Goal: Task Accomplishment & Management: Complete application form

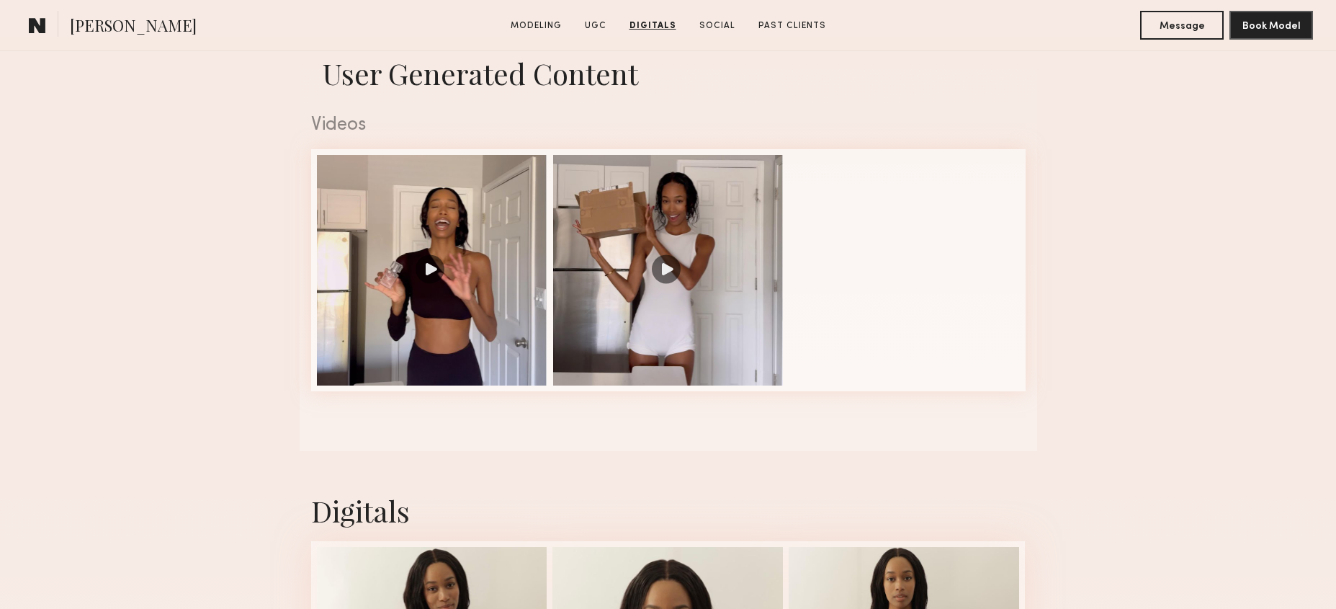
scroll to position [1371, 0]
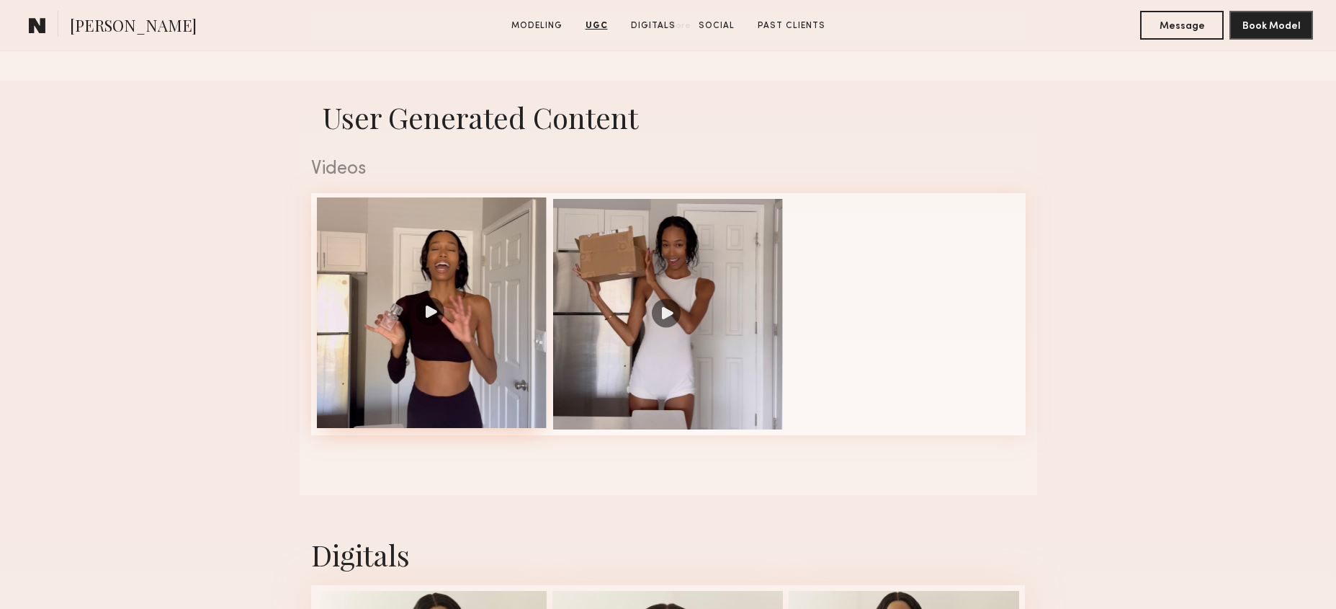
click at [470, 242] on div at bounding box center [432, 312] width 231 height 231
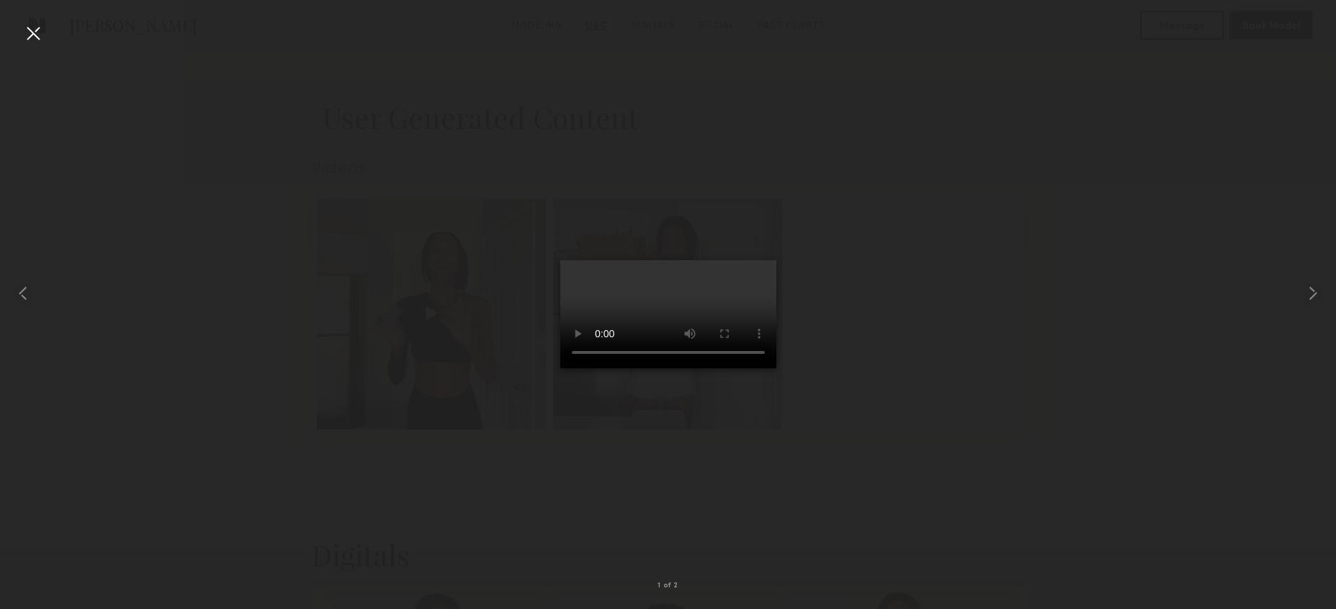
click at [466, 207] on div at bounding box center [668, 293] width 1336 height 540
click at [58, 28] on div at bounding box center [668, 293] width 1336 height 540
click at [37, 28] on div at bounding box center [33, 33] width 23 height 23
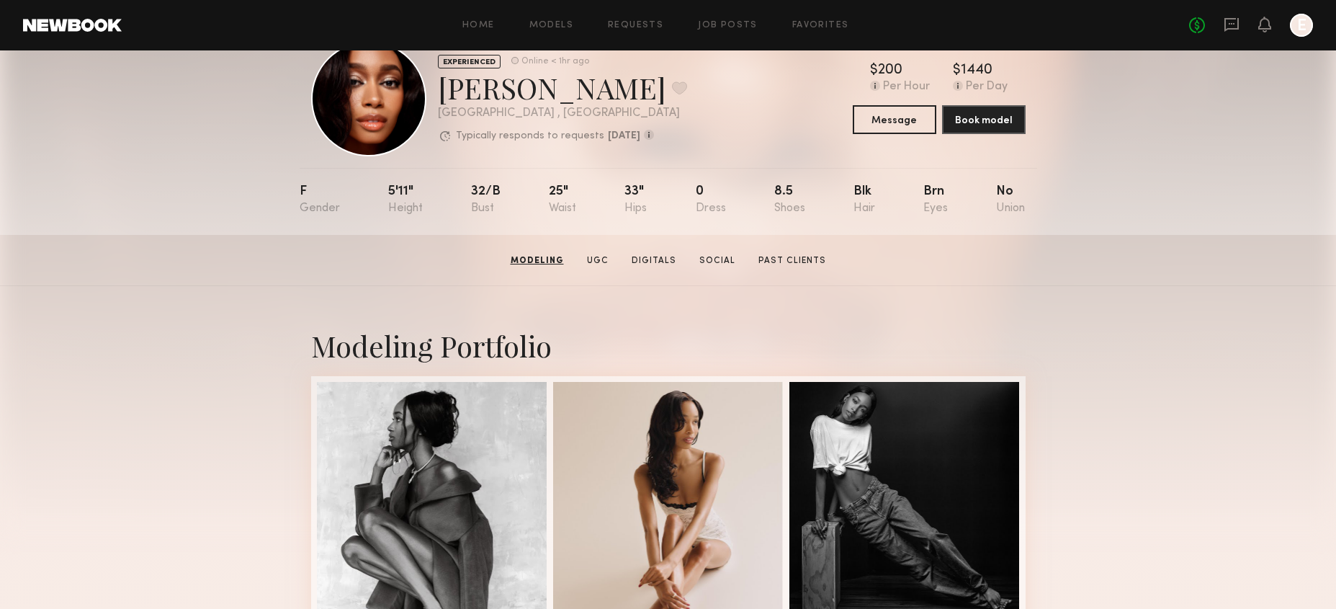
scroll to position [13, 0]
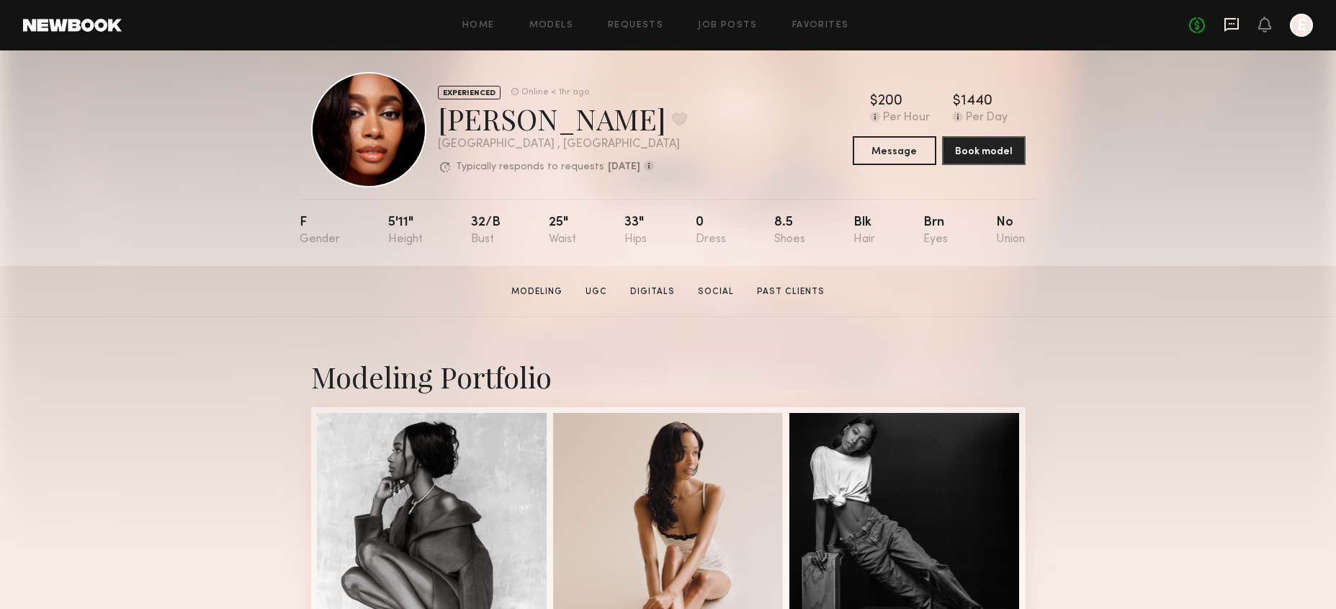
click at [1239, 23] on icon at bounding box center [1232, 25] width 14 height 14
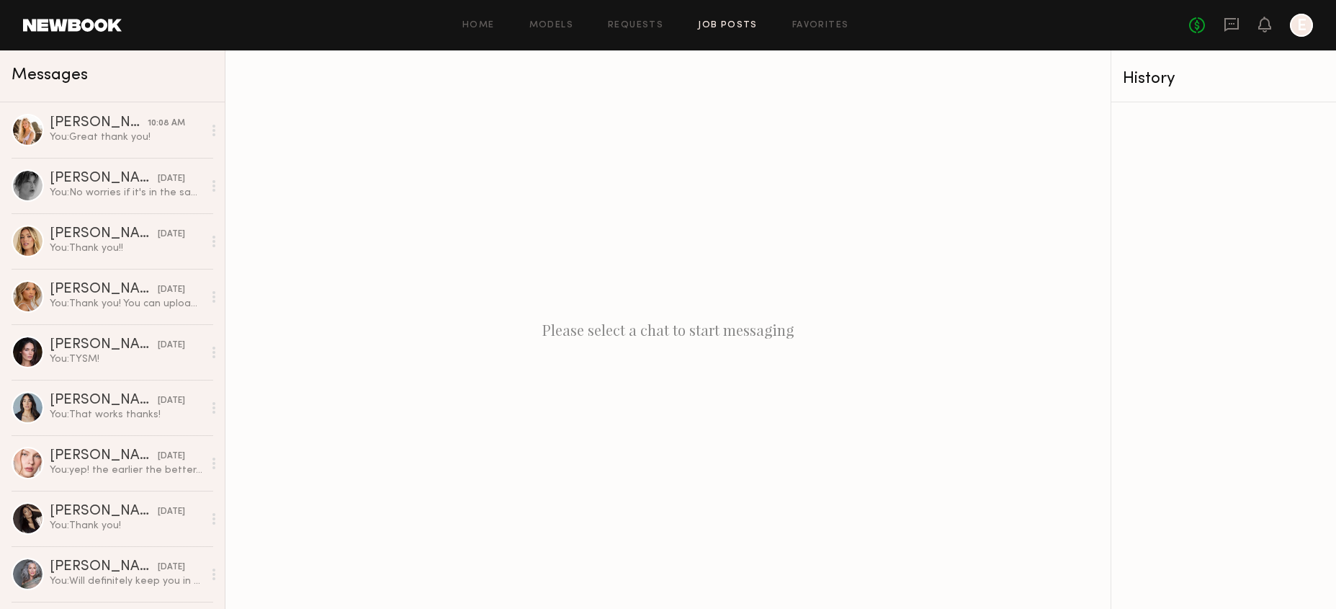
click at [736, 29] on link "Job Posts" at bounding box center [728, 25] width 60 height 9
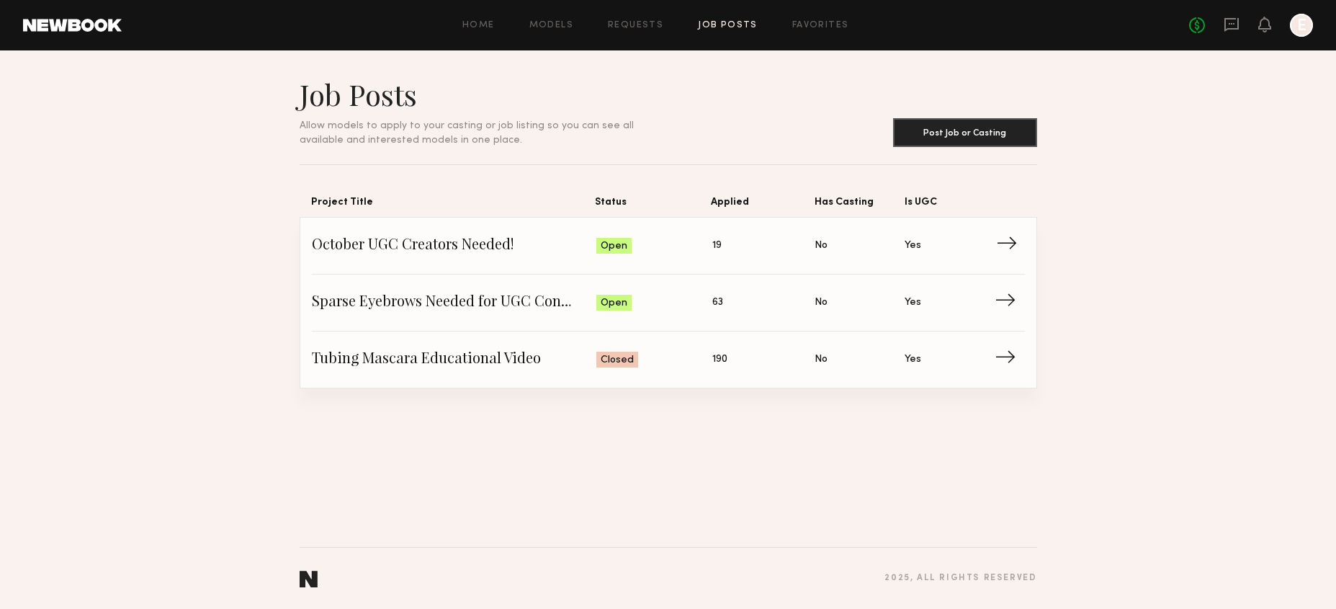
click at [595, 254] on span "October UGC Creators Needed!" at bounding box center [454, 246] width 285 height 22
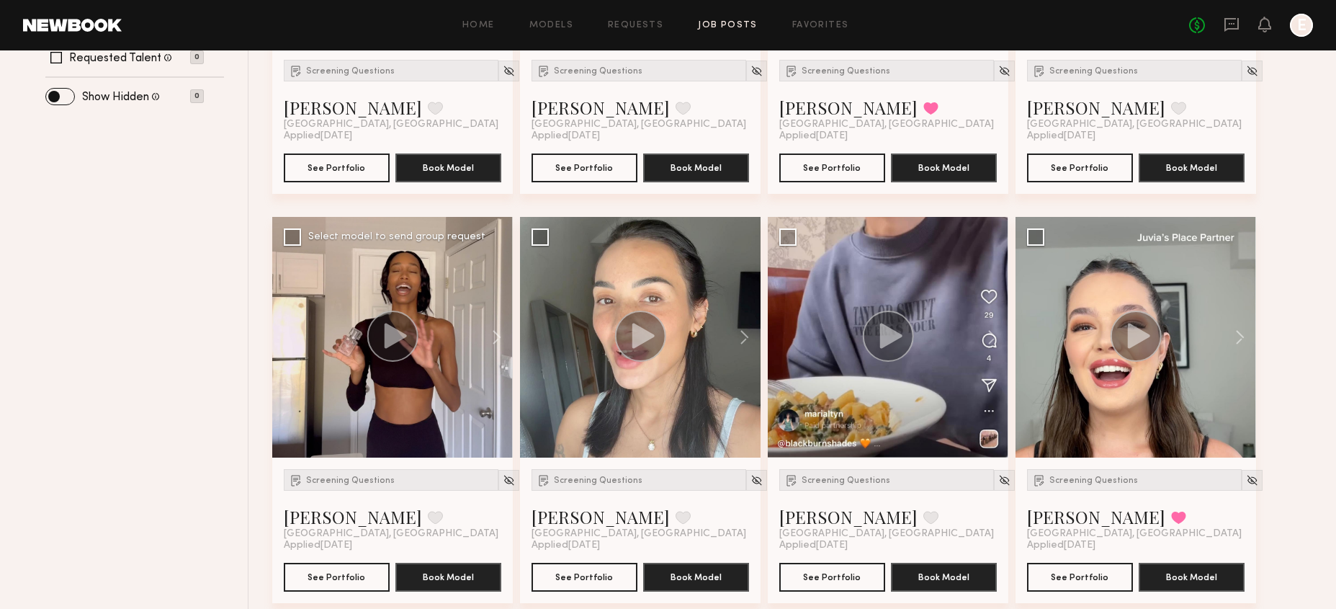
scroll to position [457, 0]
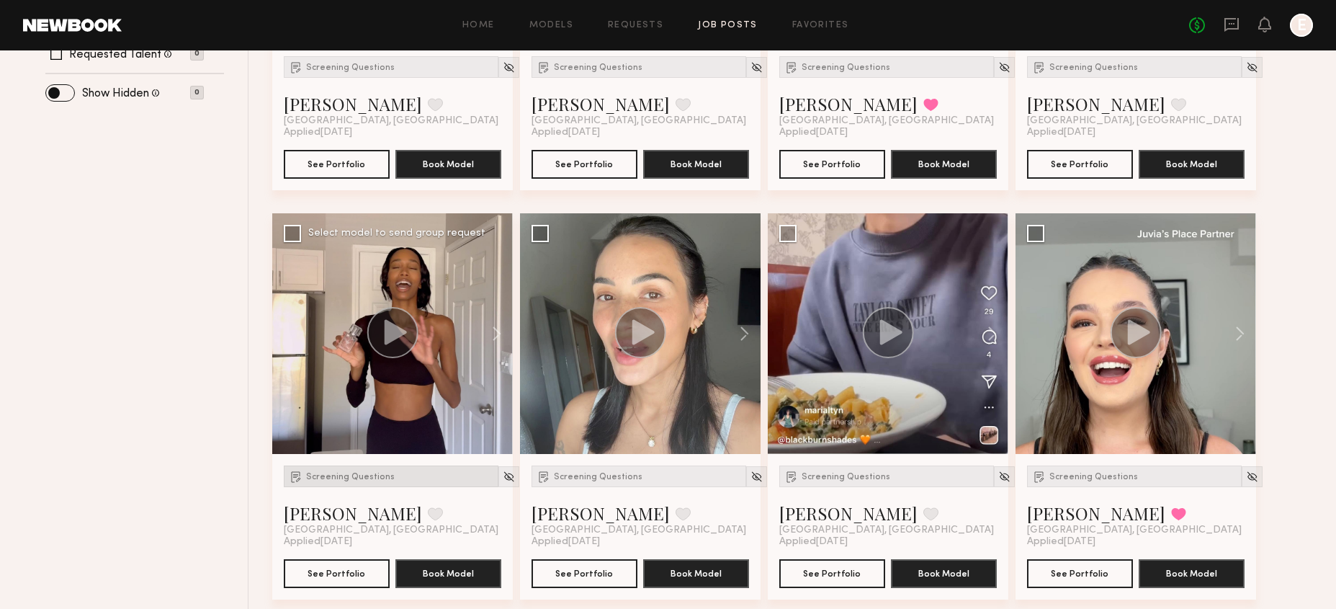
click at [368, 484] on div "Screening Questions" at bounding box center [391, 476] width 215 height 22
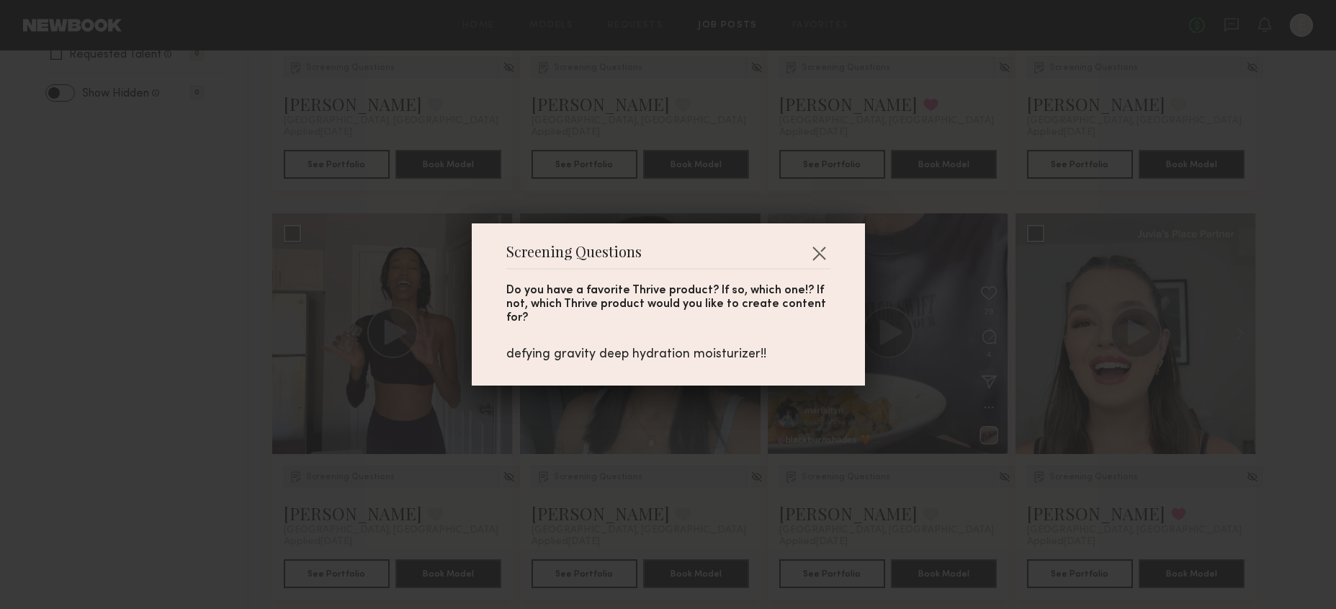
click at [388, 440] on div "Screening Questions Do you have a favorite Thrive product? If so, which one!? I…" at bounding box center [668, 304] width 1336 height 609
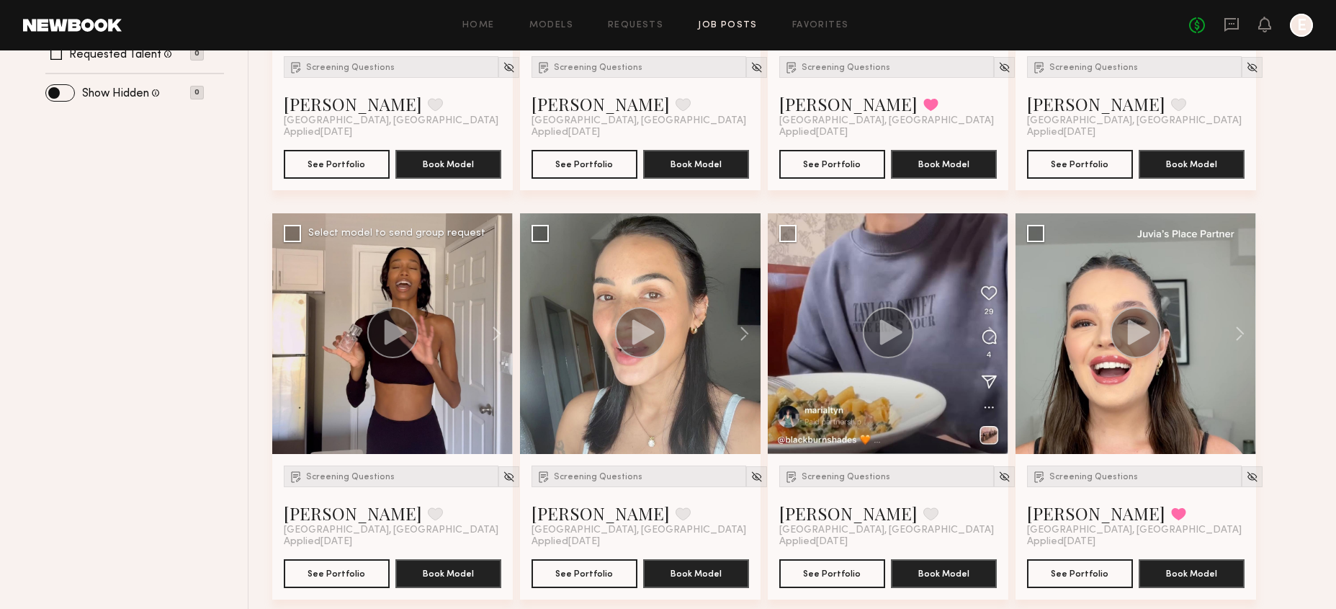
click at [387, 341] on icon at bounding box center [395, 331] width 22 height 25
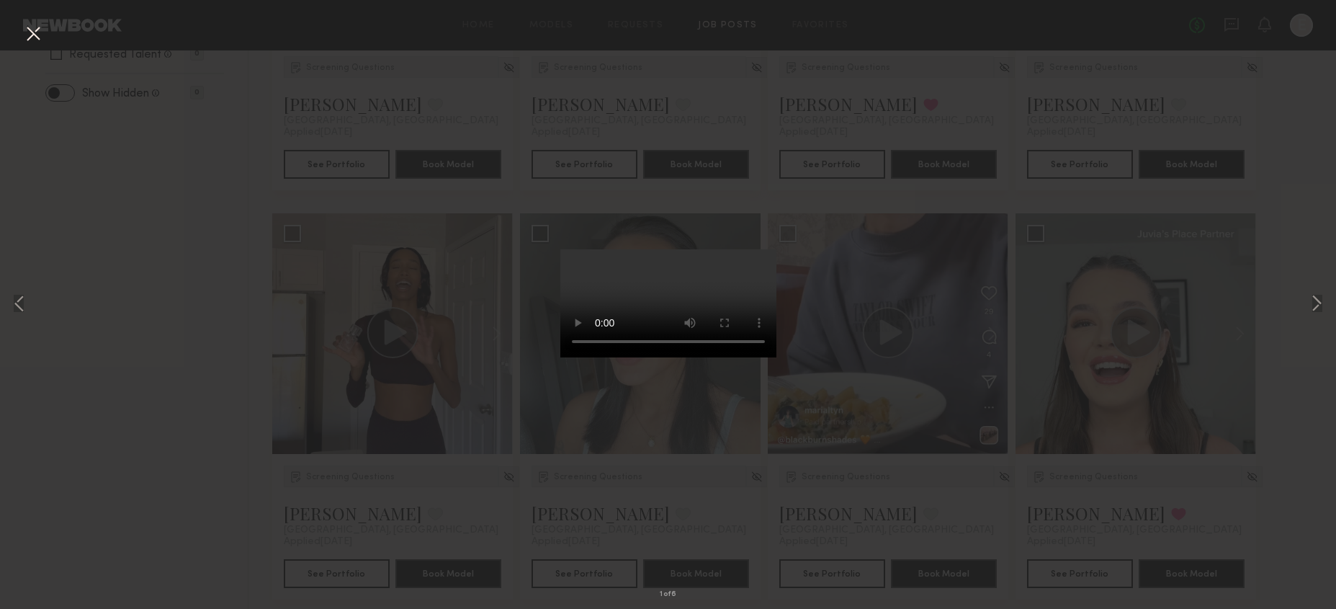
click at [952, 417] on div "1 of 6" at bounding box center [668, 304] width 1336 height 609
click at [1101, 171] on div "1 of 6" at bounding box center [668, 304] width 1336 height 609
click at [1092, 172] on div "1 of 6" at bounding box center [668, 304] width 1336 height 609
click at [454, 334] on div "1 of 6" at bounding box center [668, 304] width 1336 height 609
click at [411, 352] on div "1 of 6" at bounding box center [668, 304] width 1336 height 609
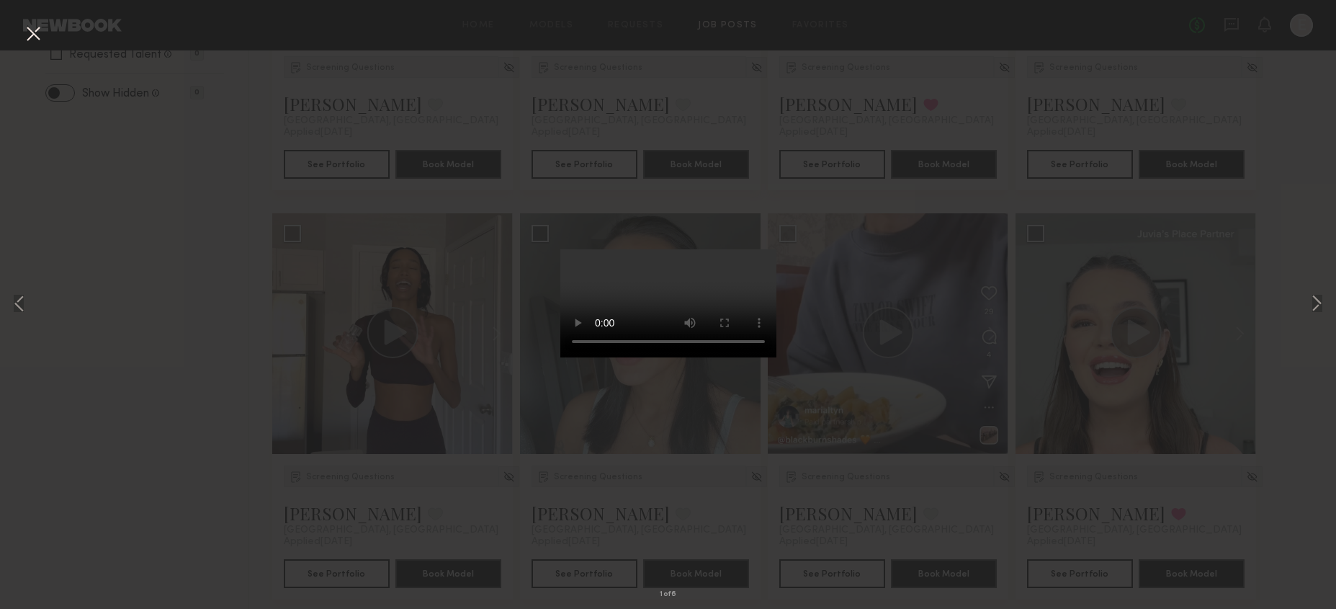
click at [32, 32] on button at bounding box center [33, 35] width 23 height 26
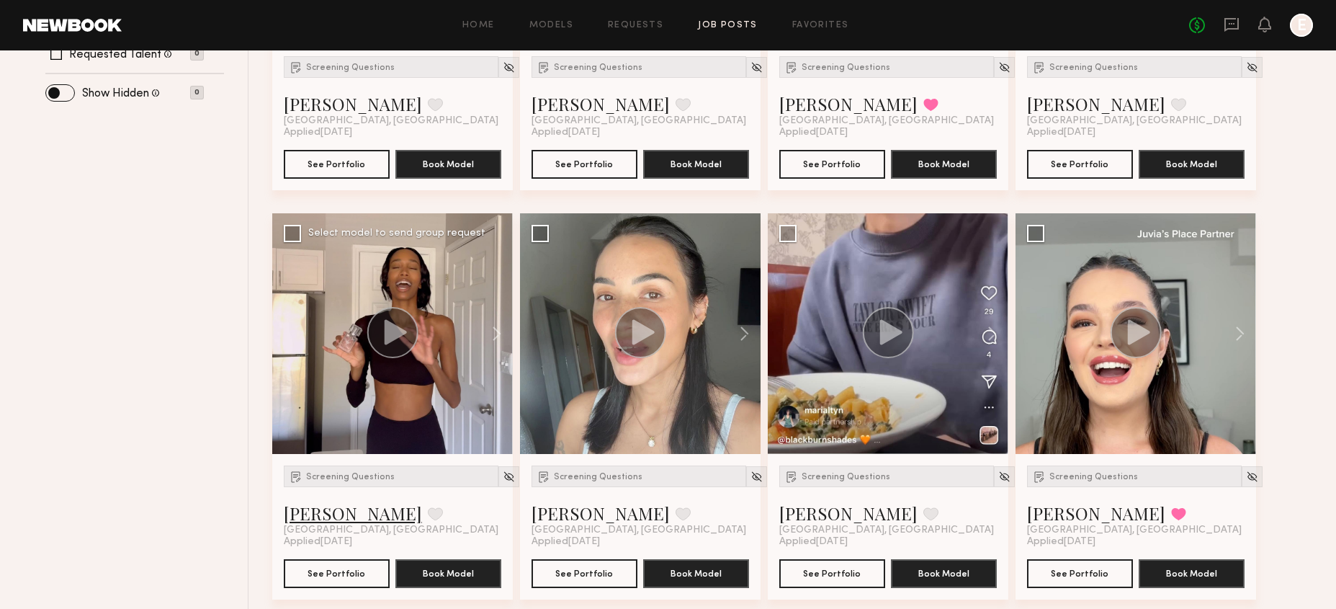
click at [321, 508] on link "[PERSON_NAME]" at bounding box center [353, 512] width 138 height 23
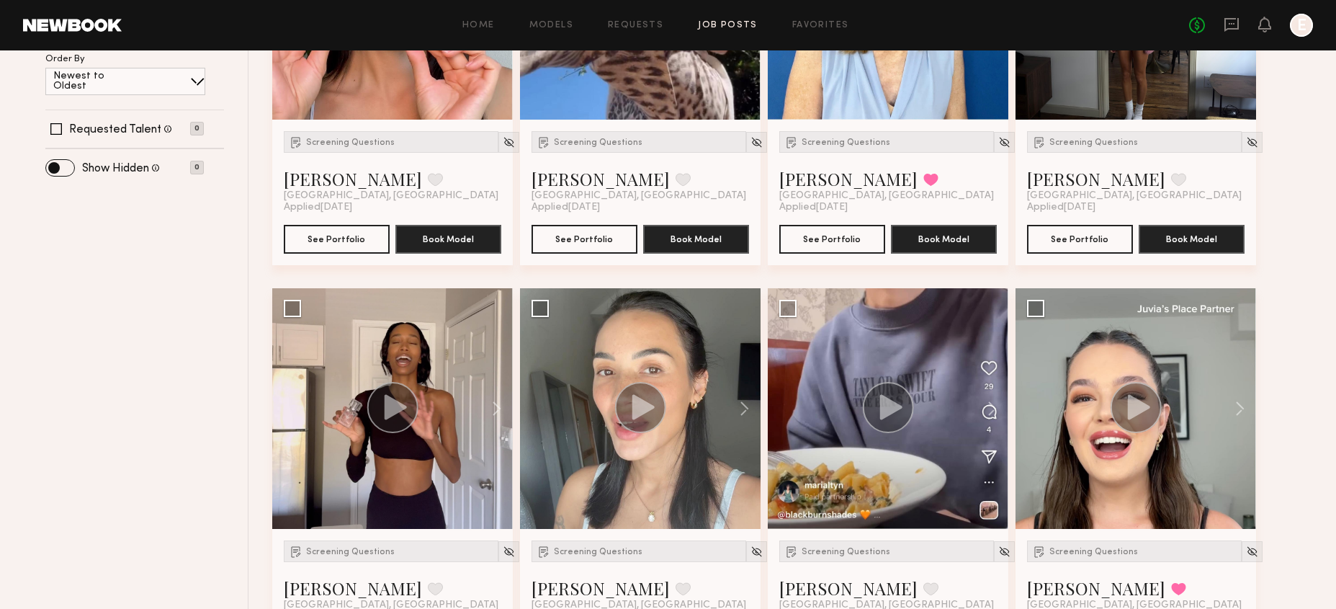
scroll to position [0, 0]
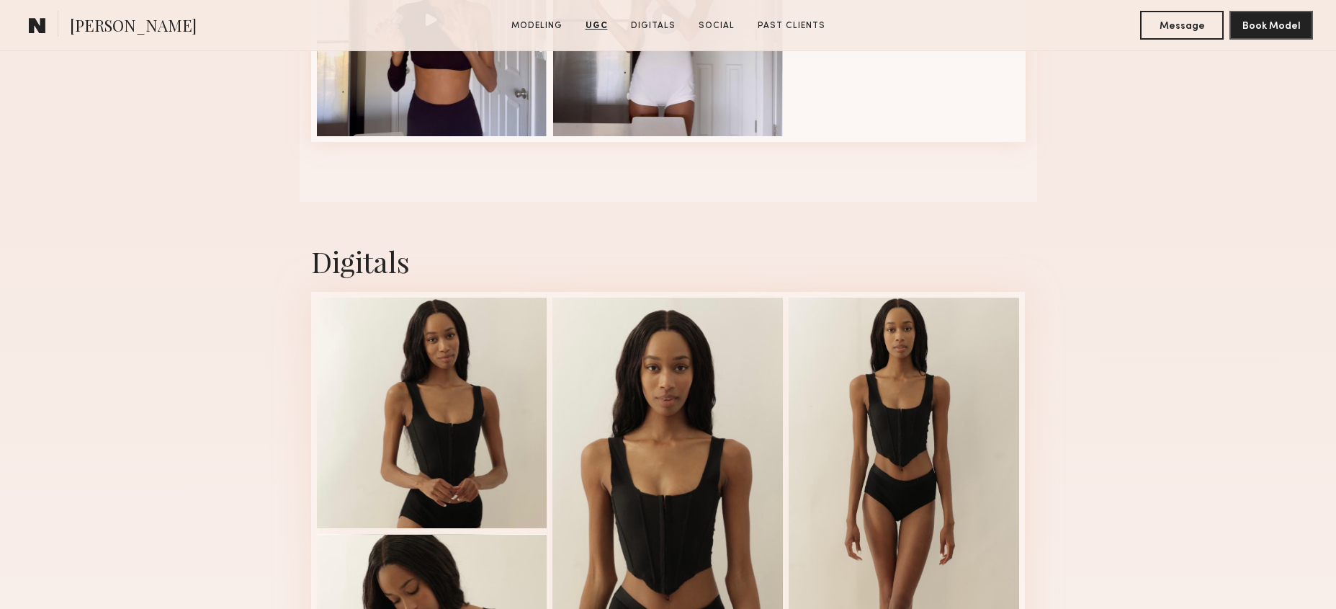
scroll to position [1668, 0]
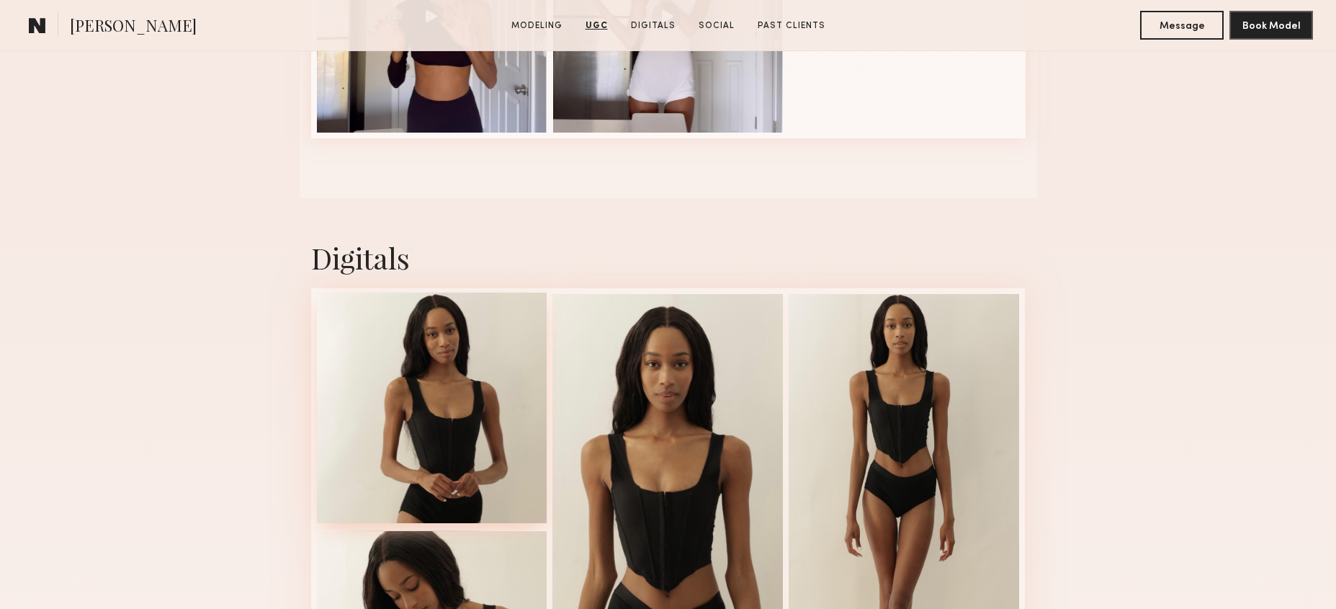
drag, startPoint x: 789, startPoint y: 361, endPoint x: 538, endPoint y: 361, distance: 250.7
click at [774, 361] on div at bounding box center [668, 527] width 715 height 478
click at [443, 364] on div at bounding box center [432, 408] width 231 height 231
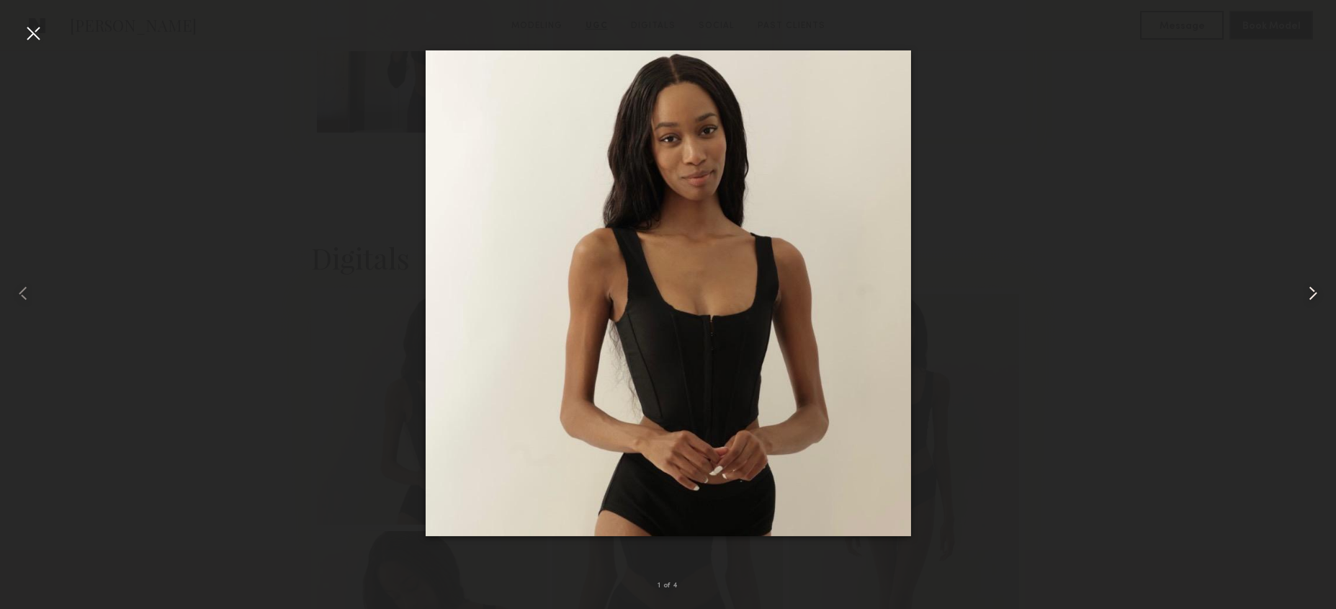
click at [1308, 298] on common-icon at bounding box center [1313, 293] width 23 height 23
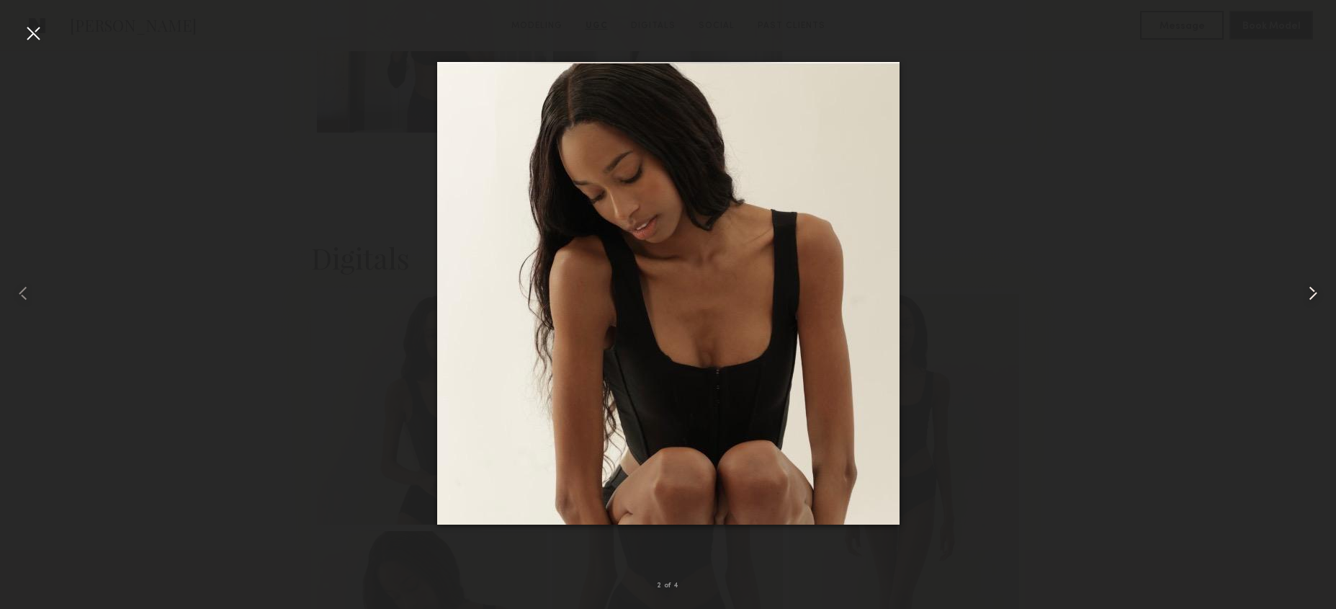
click at [1308, 298] on common-icon at bounding box center [1313, 293] width 23 height 23
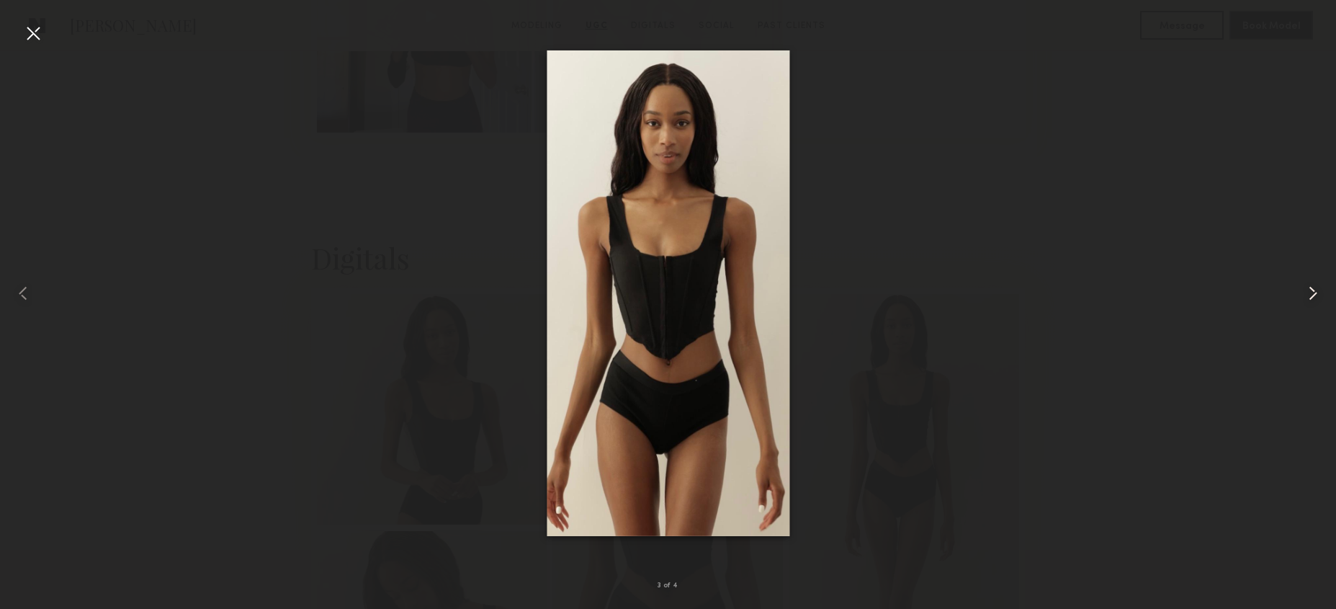
click at [1308, 298] on common-icon at bounding box center [1313, 293] width 23 height 23
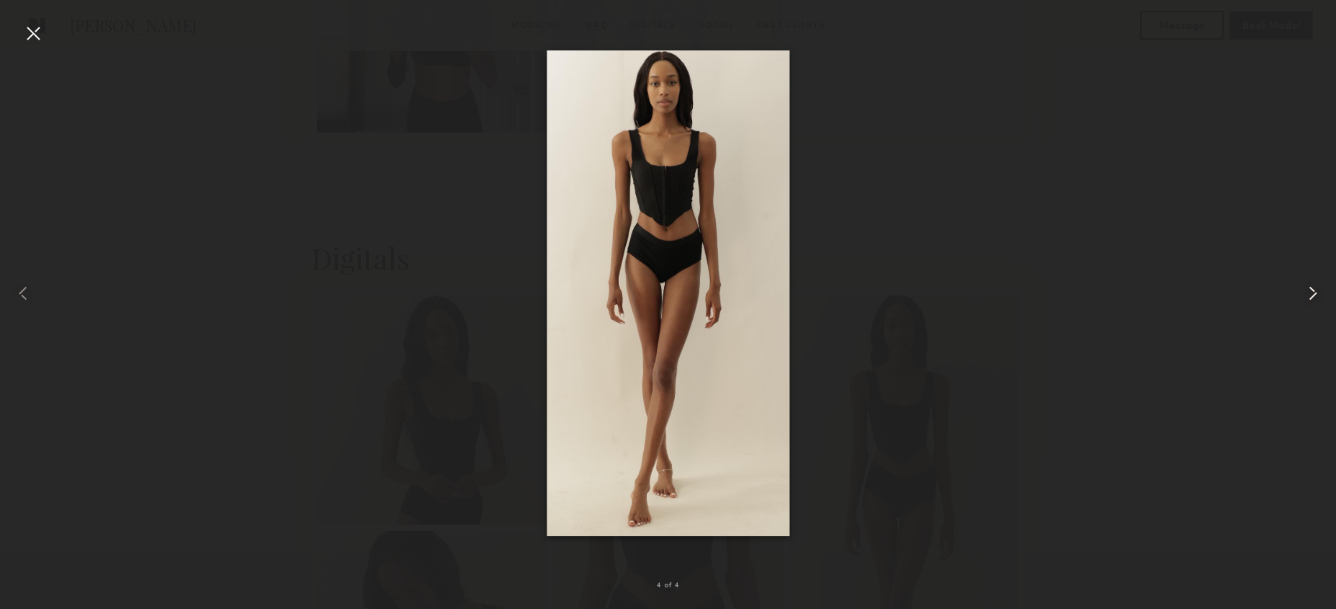
click at [1308, 298] on common-icon at bounding box center [1313, 293] width 23 height 23
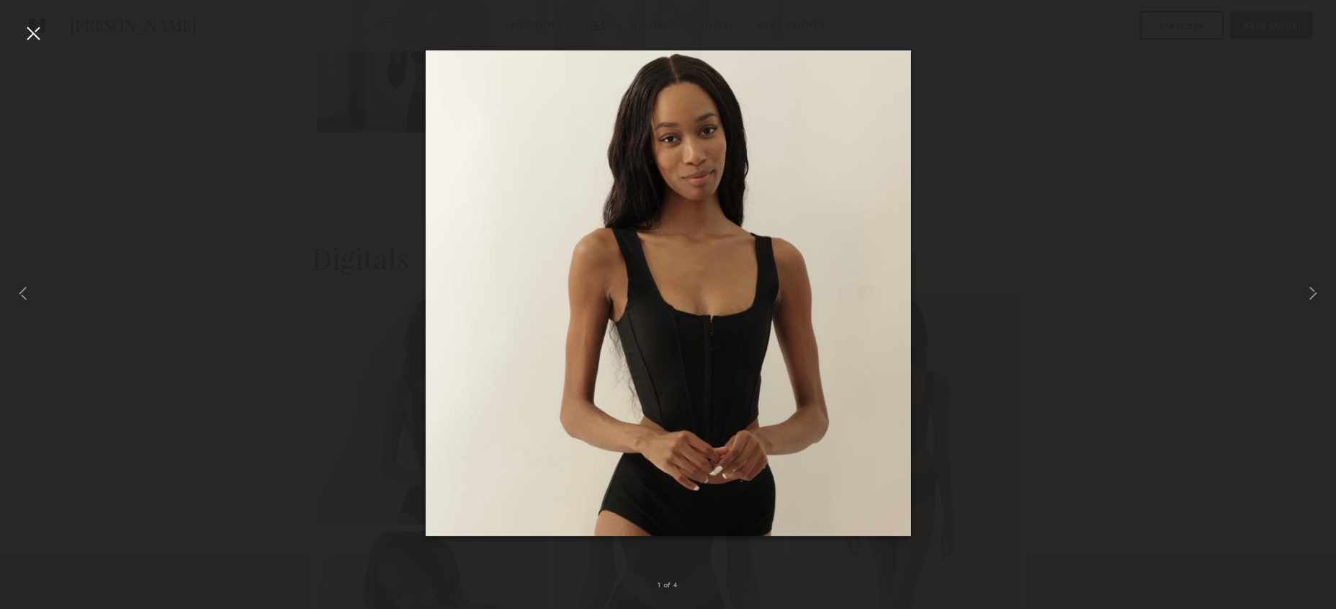
click at [1176, 375] on div at bounding box center [668, 293] width 1336 height 540
click at [39, 28] on div at bounding box center [33, 33] width 23 height 23
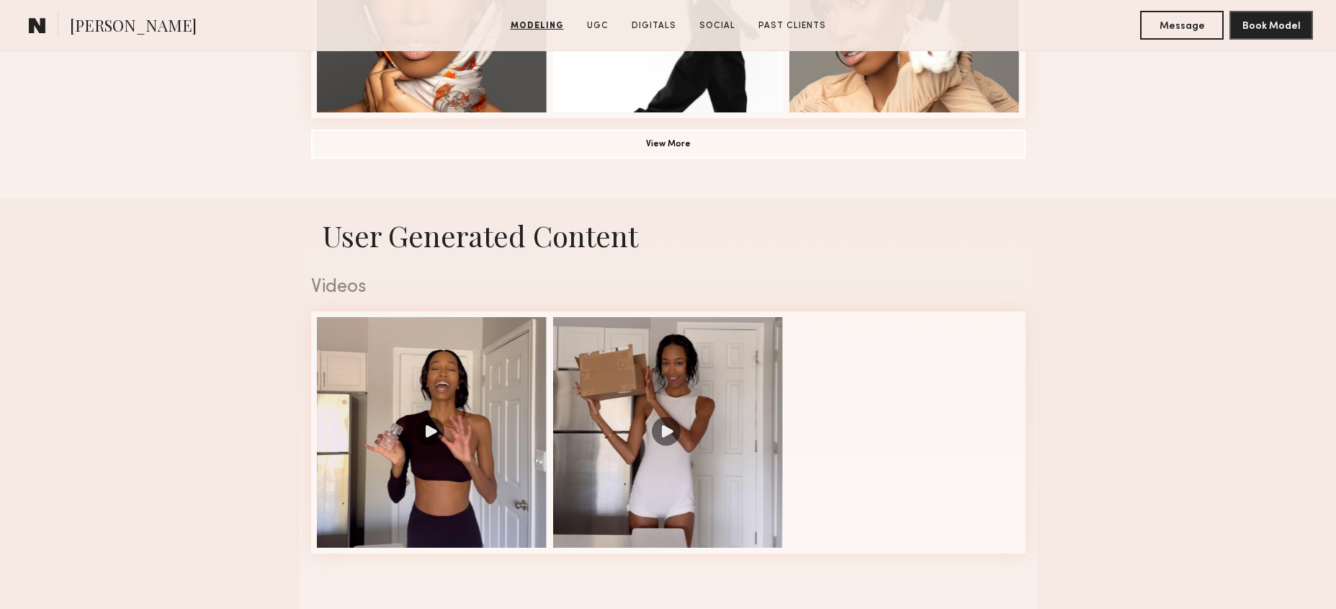
scroll to position [1293, 0]
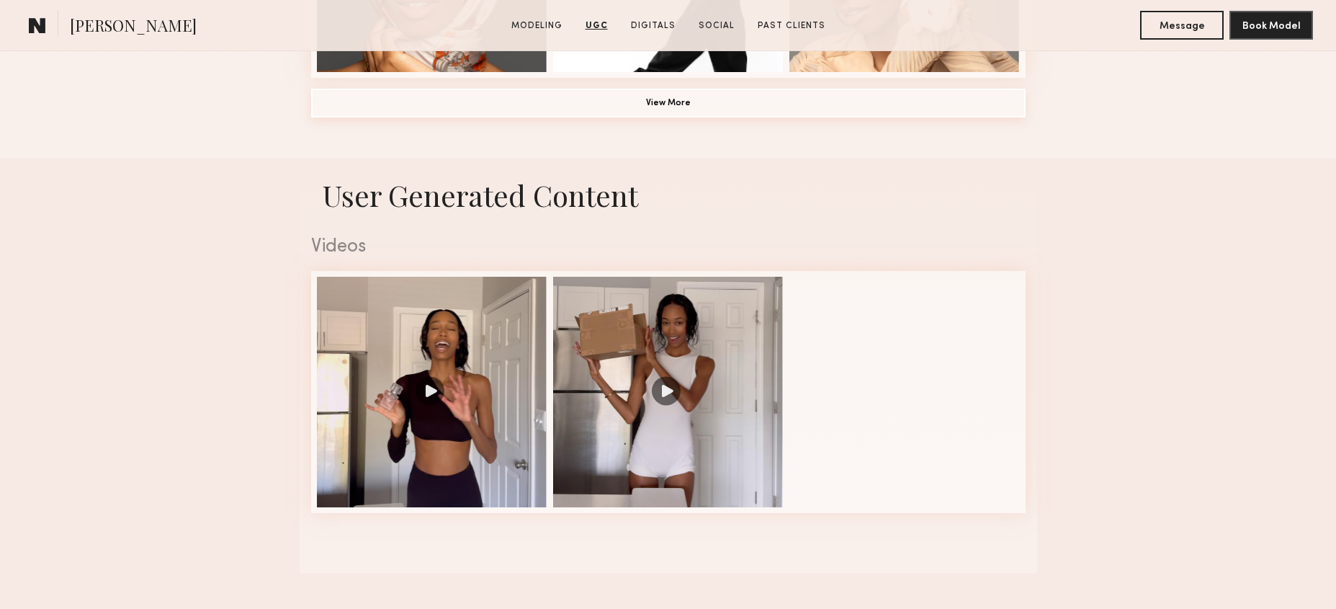
click at [653, 103] on button "View More" at bounding box center [668, 103] width 715 height 29
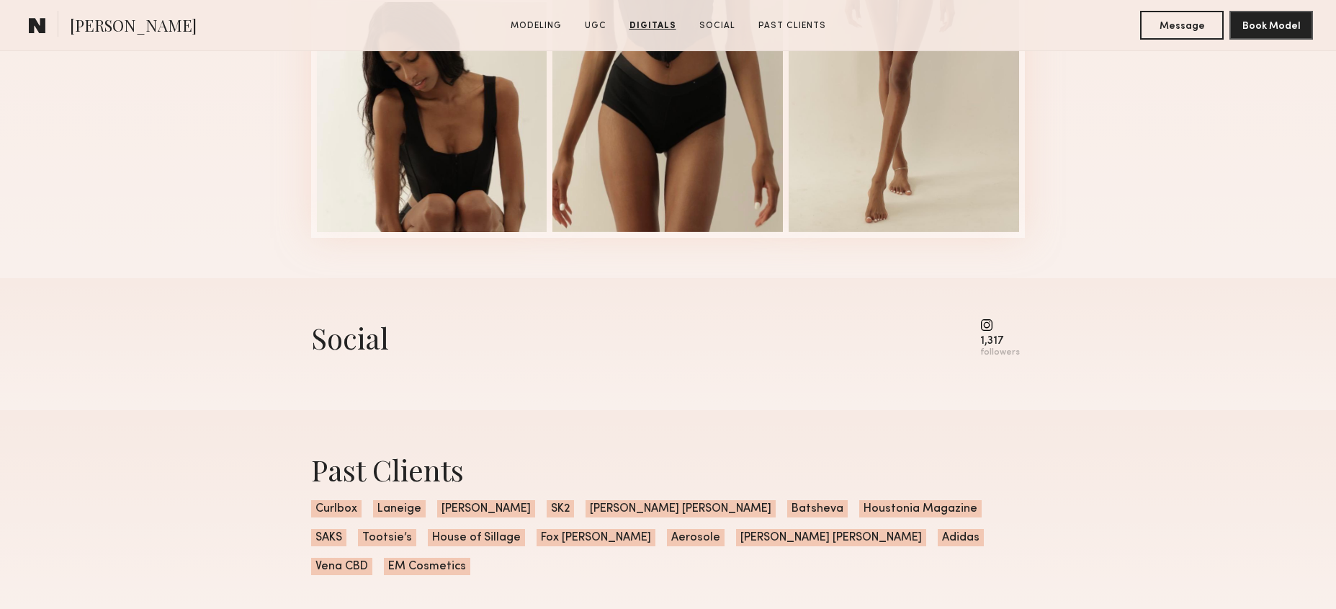
scroll to position [2959, 0]
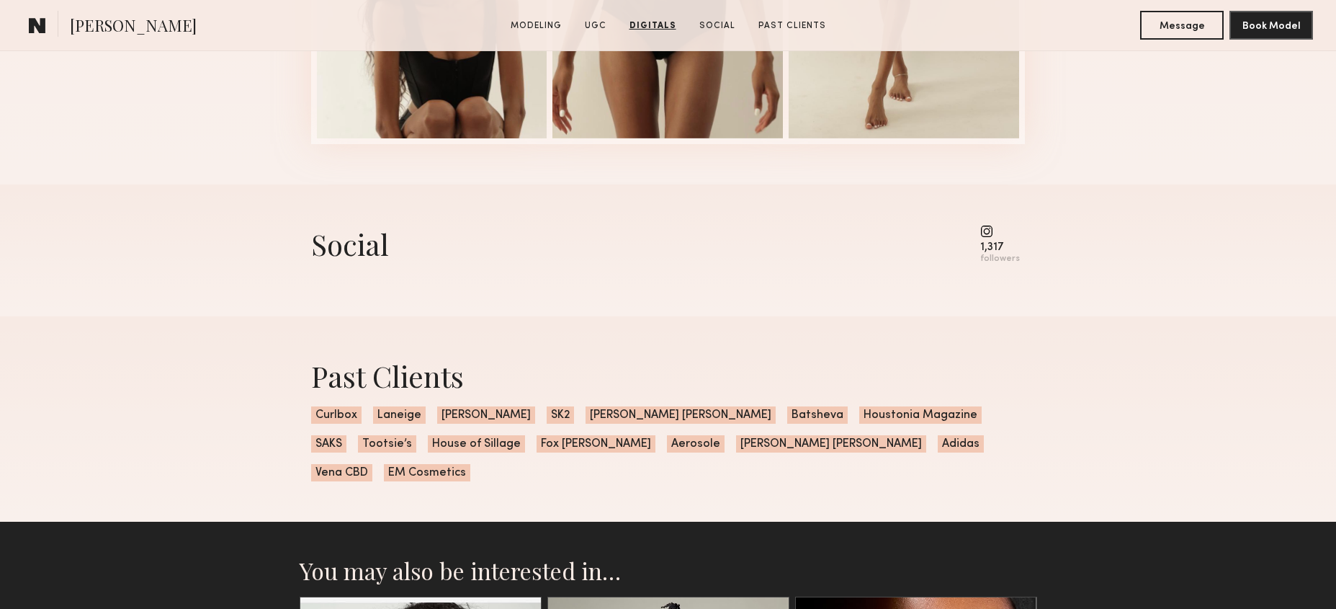
click at [1003, 248] on div "1,317" at bounding box center [1001, 247] width 40 height 11
click at [992, 246] on div "1,317" at bounding box center [1001, 247] width 40 height 11
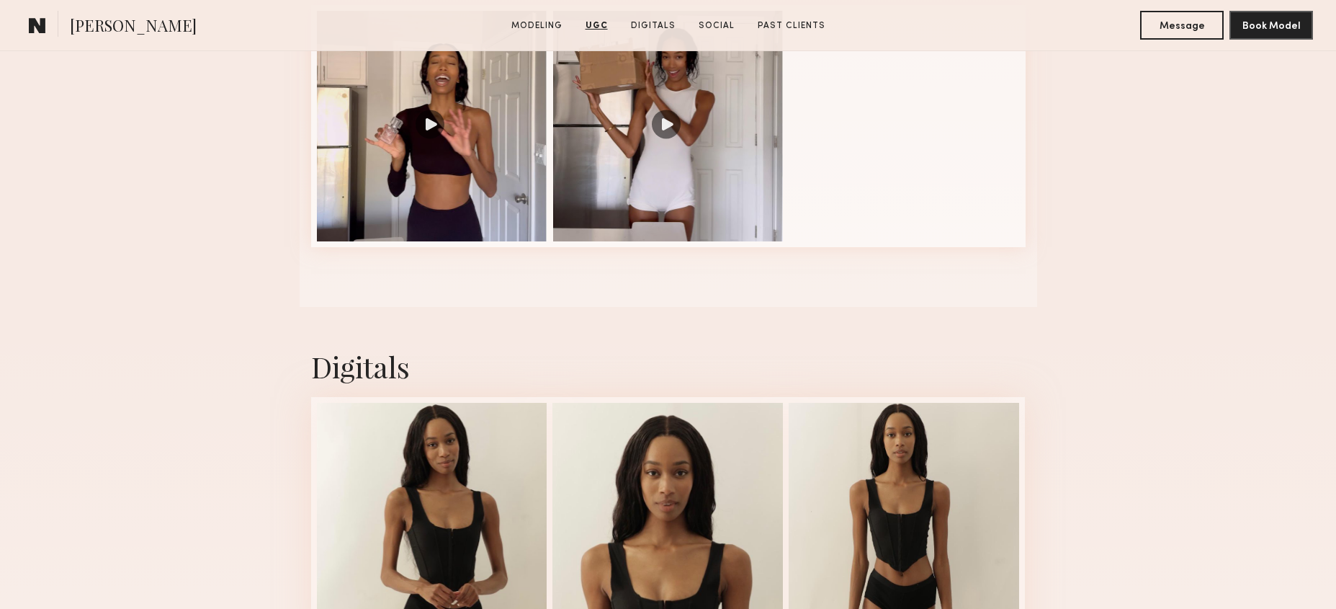
scroll to position [2114, 0]
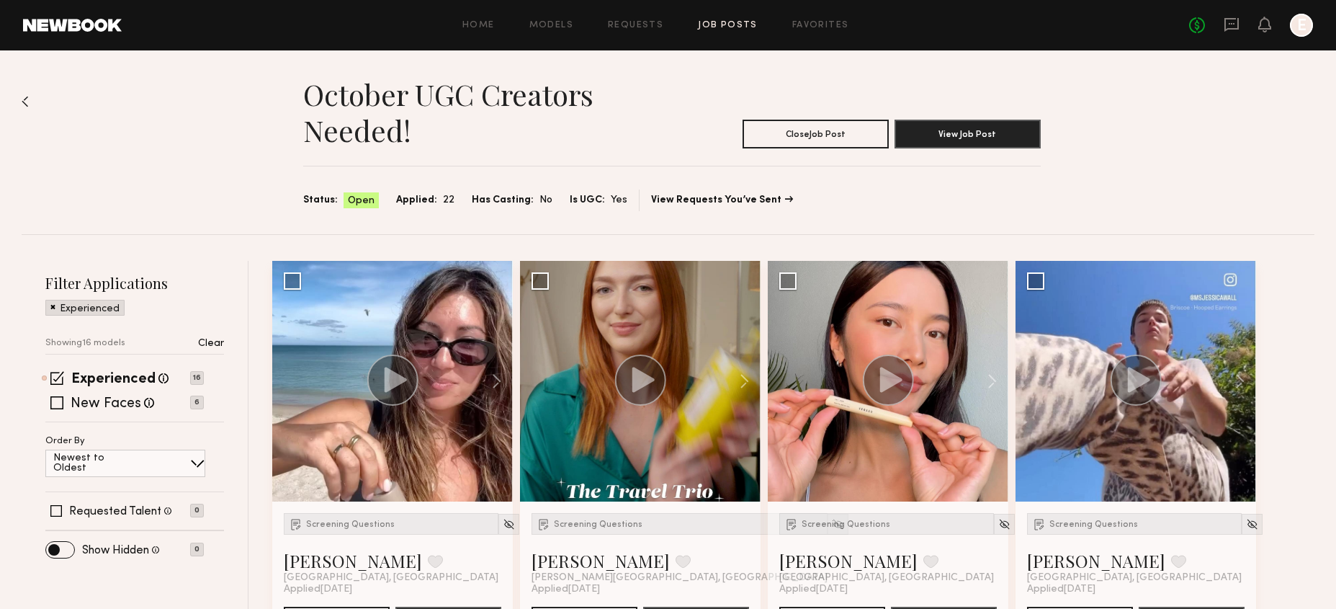
click at [135, 363] on div "Filter Applications Experienced Showing 16 models Clear Experienced Talent we'v…" at bounding box center [134, 414] width 179 height 282
click at [131, 378] on label "Experienced" at bounding box center [113, 379] width 84 height 14
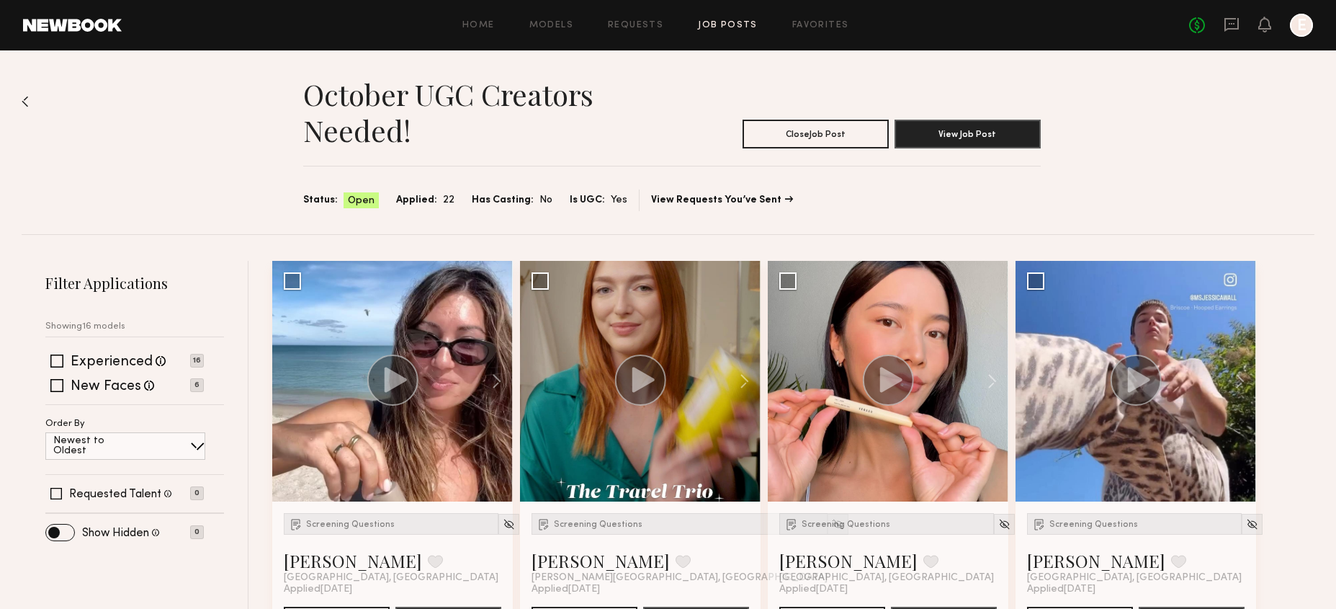
click at [129, 402] on div "Experienced Talent we've deemed to have ample paid, professional modeling exper…" at bounding box center [134, 380] width 179 height 50
click at [129, 381] on label "New Faces" at bounding box center [106, 387] width 71 height 14
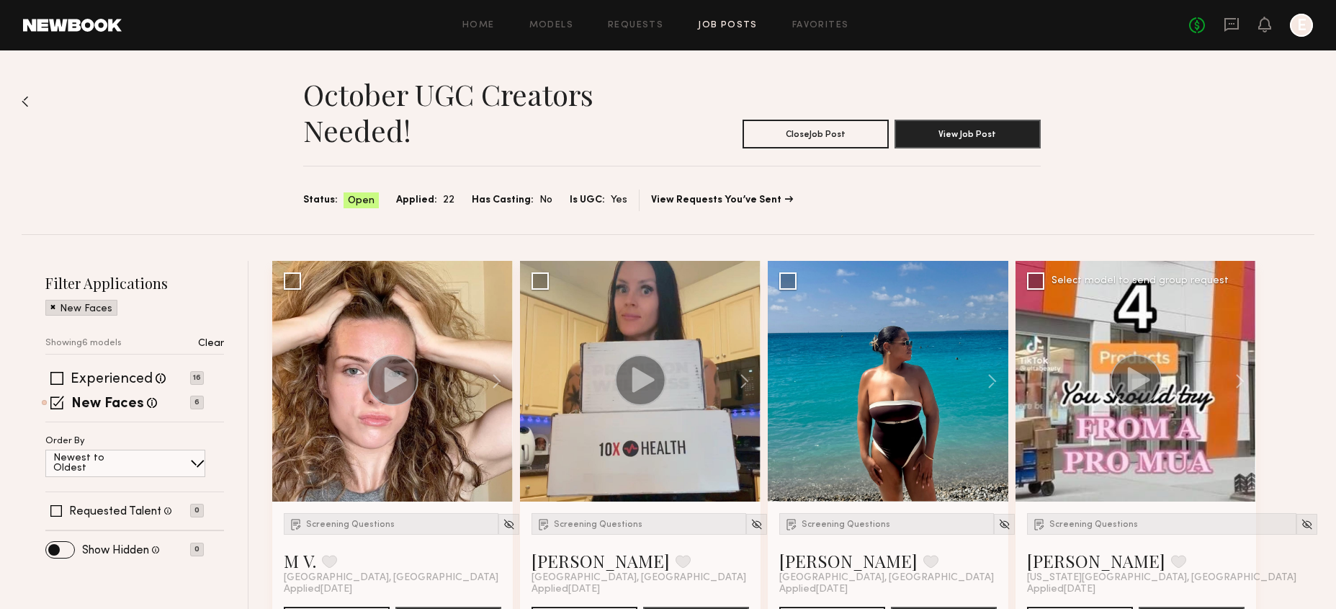
click at [1162, 470] on div at bounding box center [1136, 381] width 241 height 241
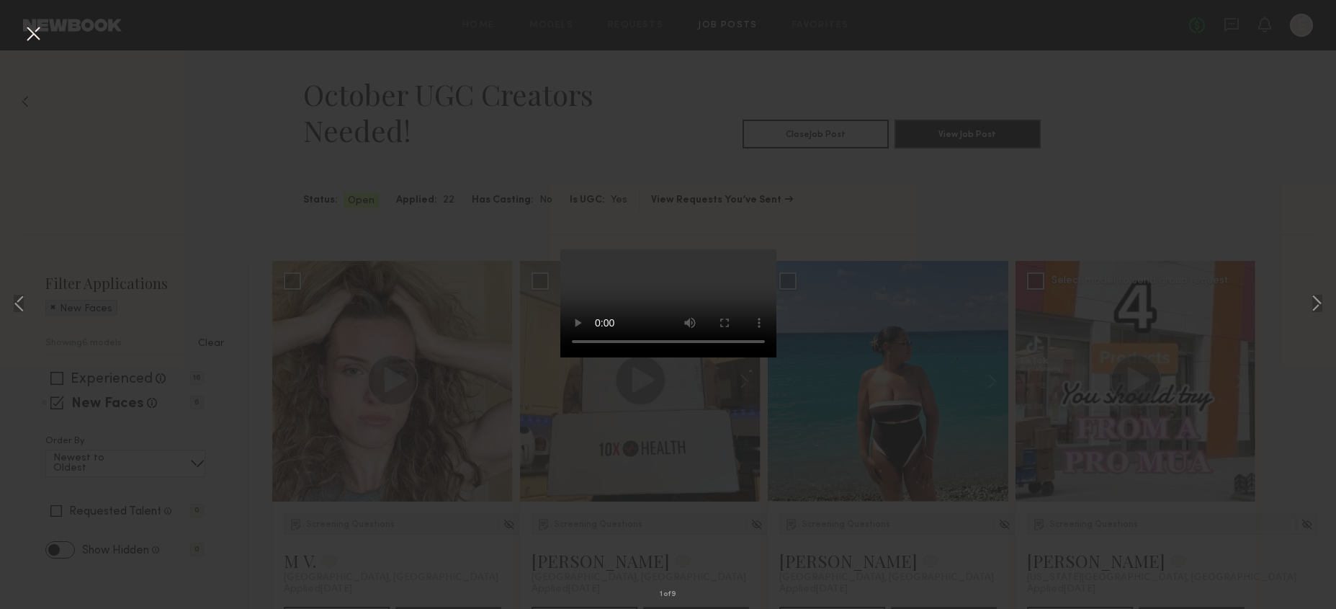
click at [1162, 470] on div "1 of 9" at bounding box center [668, 304] width 1336 height 609
click at [39, 32] on button at bounding box center [33, 35] width 23 height 26
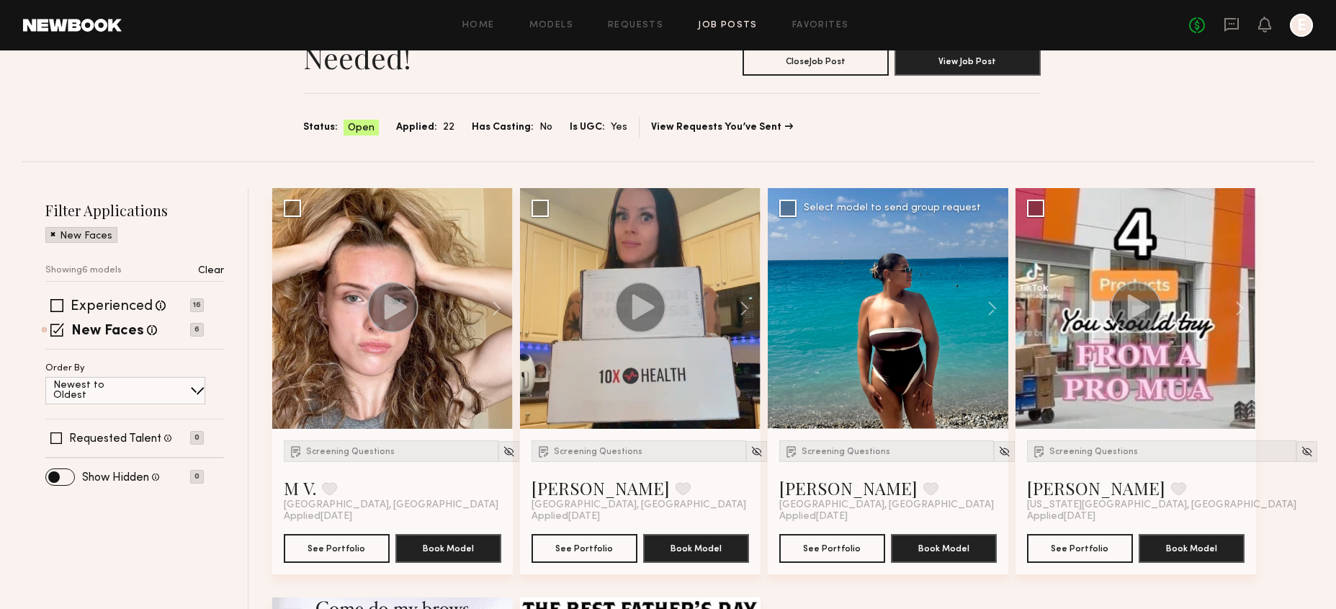
scroll to position [92, 0]
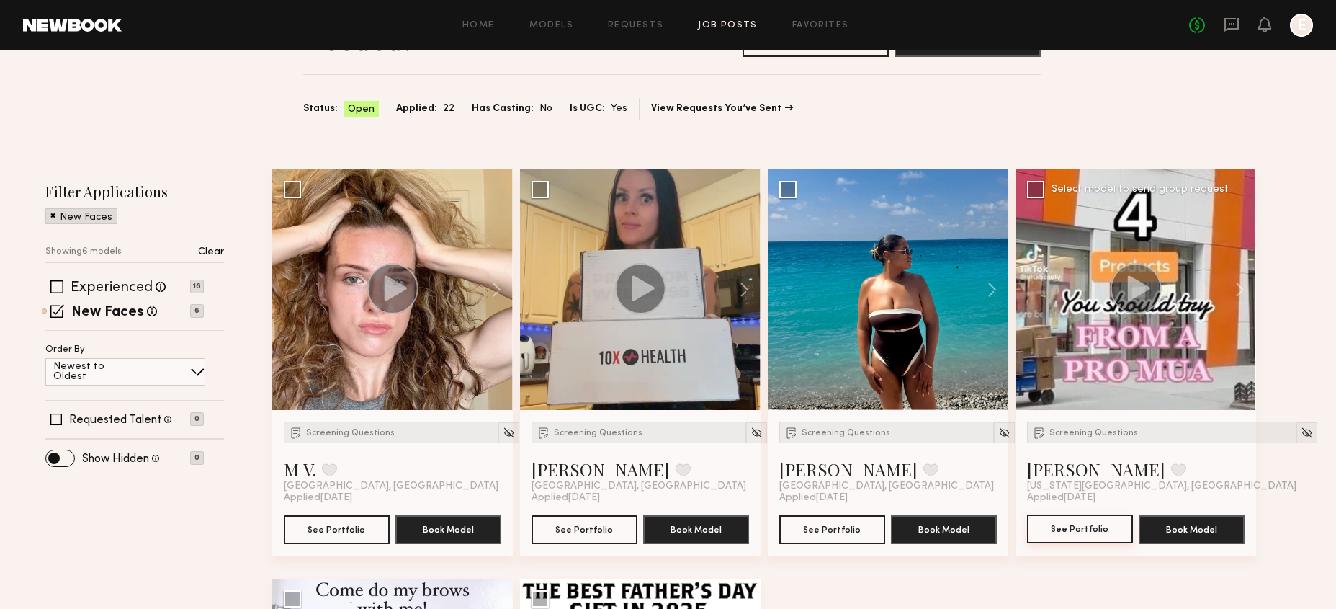
click at [1093, 535] on button "See Portfolio" at bounding box center [1080, 528] width 106 height 29
